Goal: Transaction & Acquisition: Purchase product/service

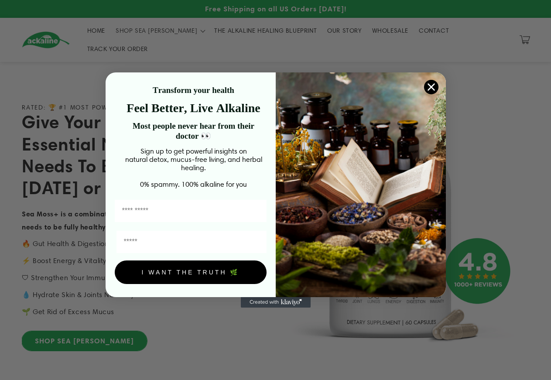
click at [86, 326] on div "Close dialog Transform your health Feel Better, Live Alkaline Most people never…" at bounding box center [275, 190] width 551 height 380
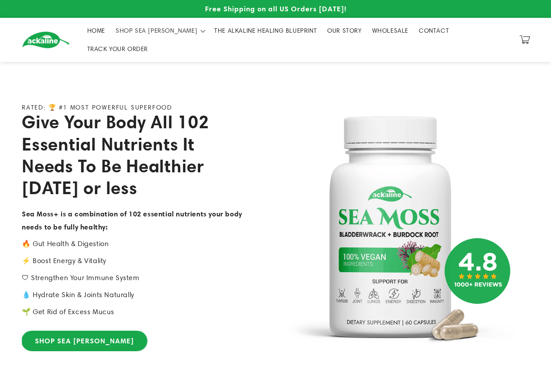
click at [63, 331] on link "SHOP SEA [PERSON_NAME]" at bounding box center [84, 341] width 125 height 20
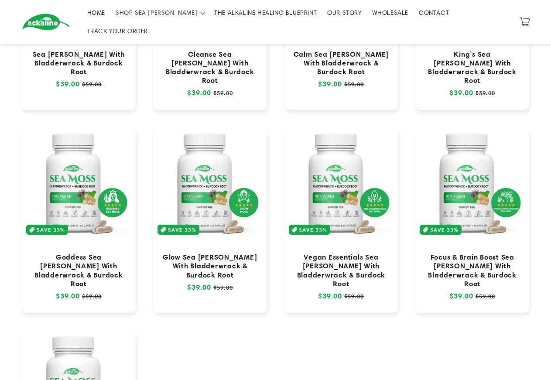
scroll to position [178, 0]
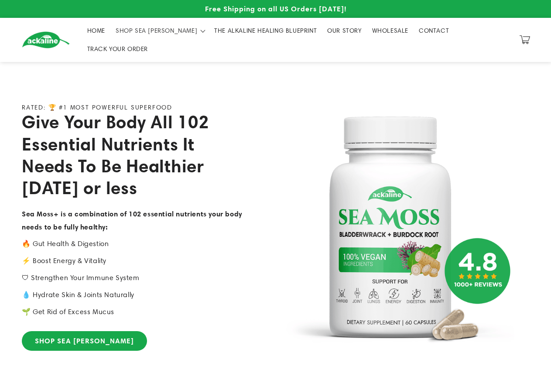
scroll to position [401, 0]
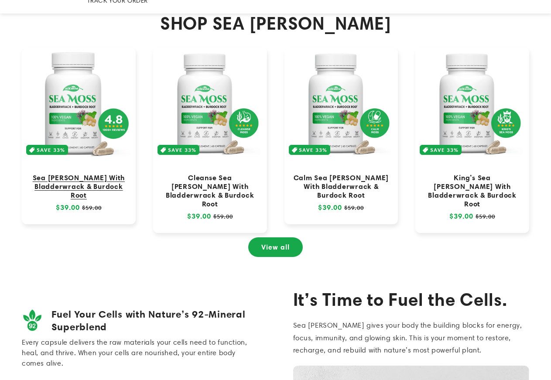
click at [93, 174] on link "Sea [PERSON_NAME] With Bladderwrack & Burdock Root" at bounding box center [79, 186] width 96 height 26
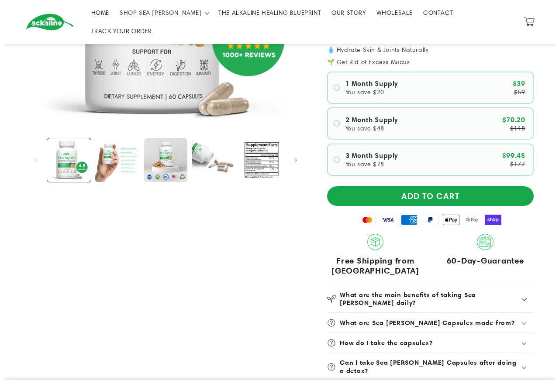
scroll to position [89, 0]
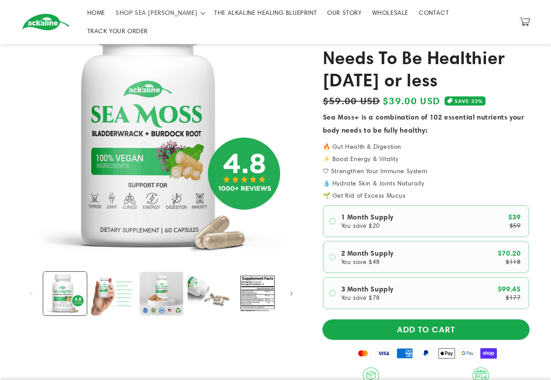
click at [416, 320] on button "ADD TO CART" at bounding box center [426, 330] width 206 height 20
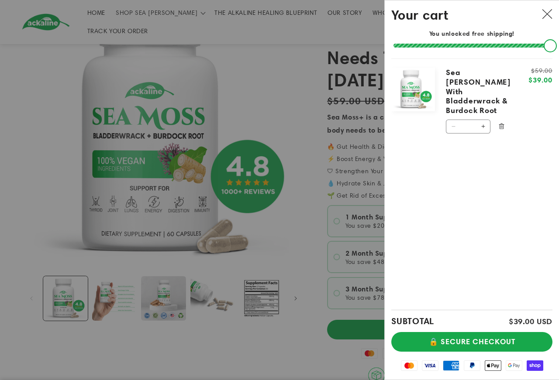
click at [485, 120] on button "Increase quantity for Sea Moss With Bladderwrack &amp; Burdock Root" at bounding box center [483, 127] width 14 height 14
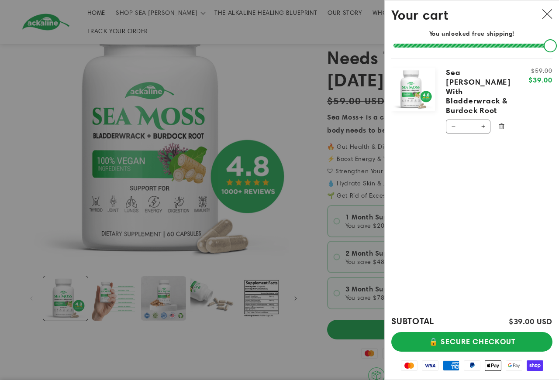
type input "*"
click at [484, 150] on button "Increase quantity for Sea Moss With Bladderwrack &amp; Burdock Root" at bounding box center [483, 157] width 14 height 14
type input "*"
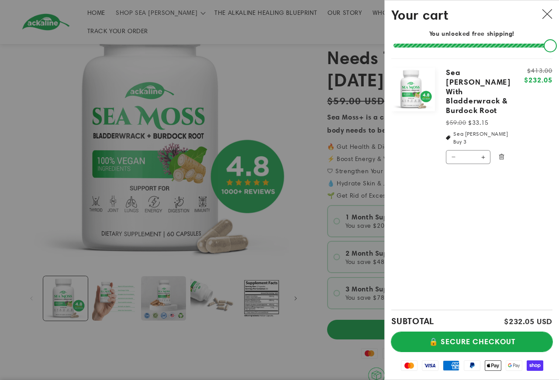
click at [481, 347] on button "🔒 SECURE CHECKOUT" at bounding box center [471, 342] width 161 height 20
